Goal: Navigation & Orientation: Find specific page/section

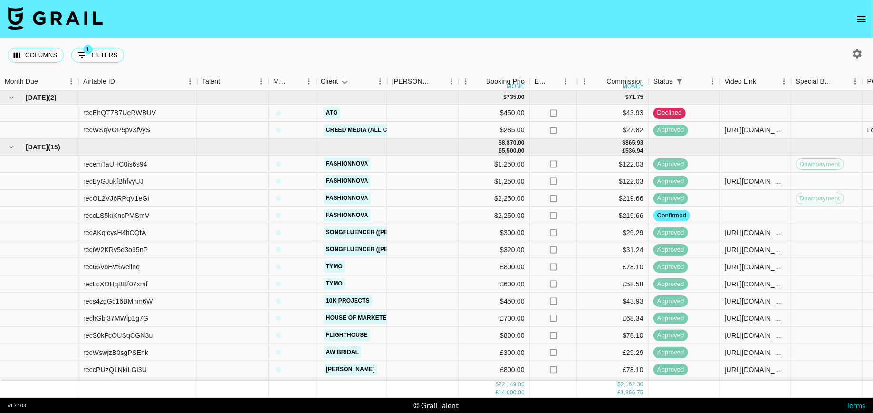
click at [859, 14] on icon "open drawer" at bounding box center [861, 18] width 11 height 11
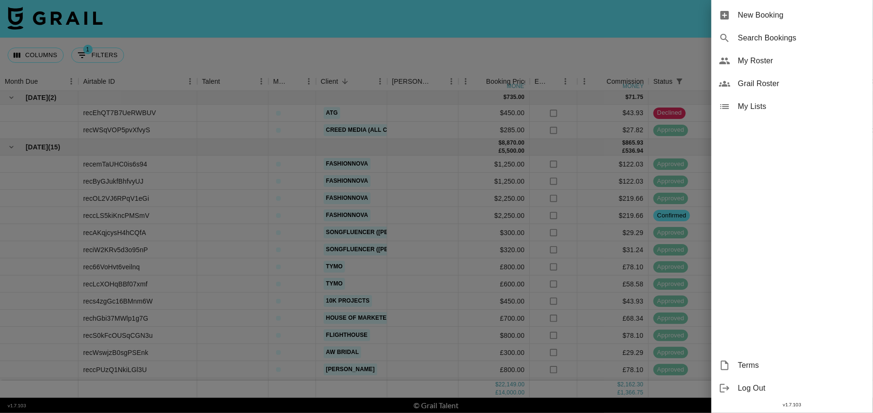
click at [767, 62] on span "My Roster" at bounding box center [801, 60] width 127 height 11
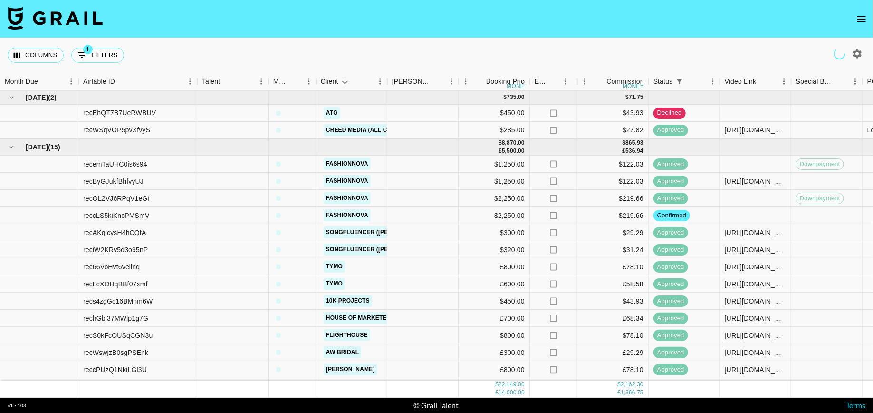
click at [858, 18] on icon "open drawer" at bounding box center [861, 18] width 11 height 11
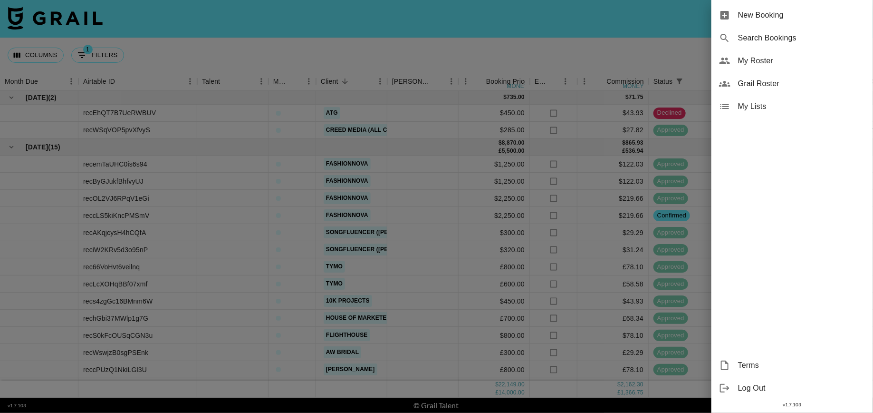
click at [754, 65] on span "My Roster" at bounding box center [801, 60] width 127 height 11
